Goal: Find specific fact: Find contact information

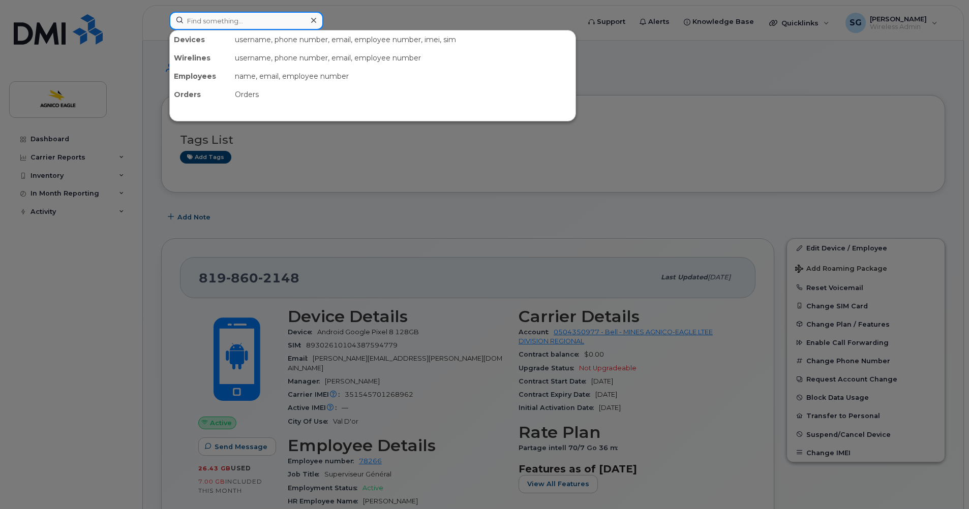
click at [238, 21] on input at bounding box center [246, 21] width 154 height 18
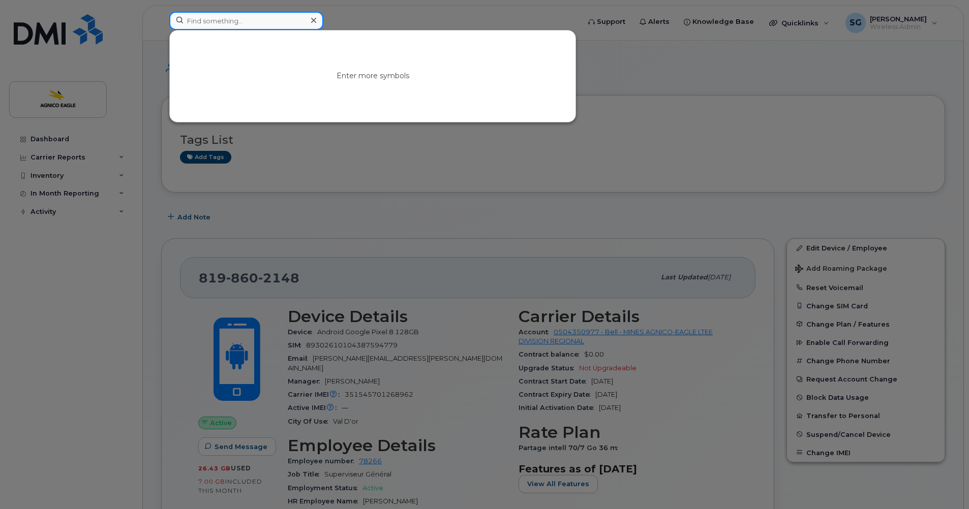
click at [275, 20] on input at bounding box center [246, 21] width 154 height 18
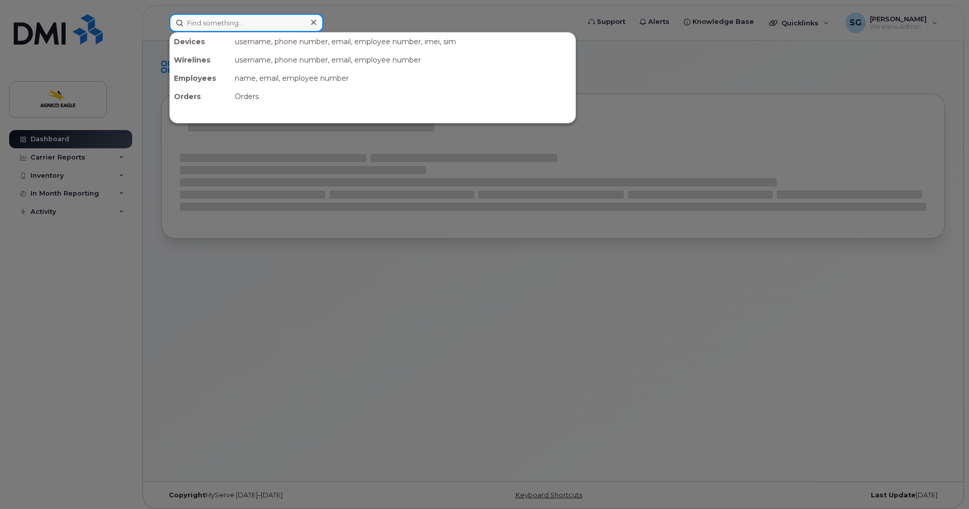
click at [215, 20] on input at bounding box center [246, 23] width 154 height 18
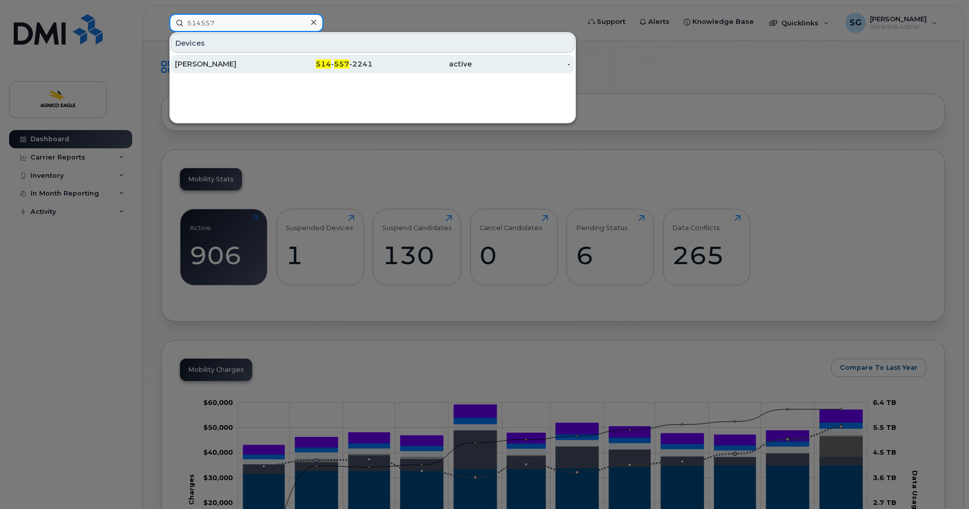
type input "514557"
drag, startPoint x: 334, startPoint y: 64, endPoint x: 407, endPoint y: 72, distance: 73.6
click at [334, 64] on div "514 - 557 -2241" at bounding box center [323, 64] width 99 height 10
